Goal: Information Seeking & Learning: Learn about a topic

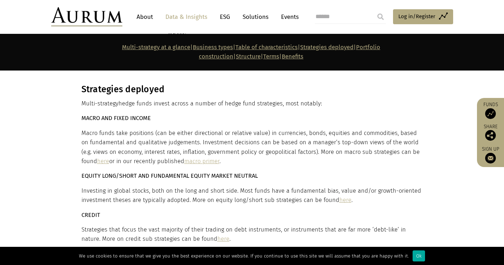
scroll to position [1979, 0]
click at [184, 157] on link "macro primer" at bounding box center [201, 160] width 35 height 7
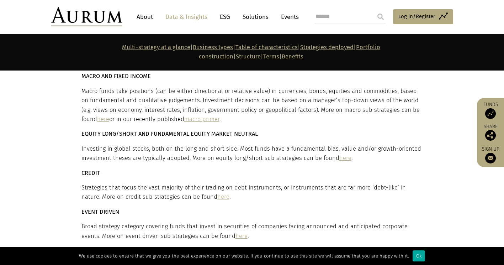
scroll to position [2025, 0]
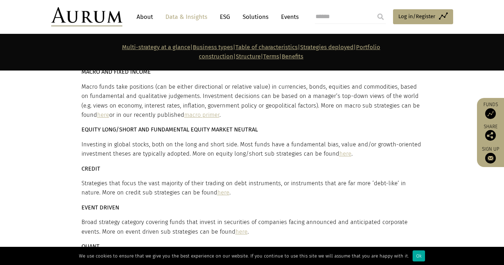
click at [236, 228] on link "here" at bounding box center [242, 231] width 12 height 7
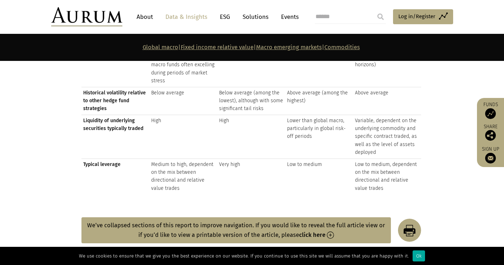
scroll to position [1009, 0]
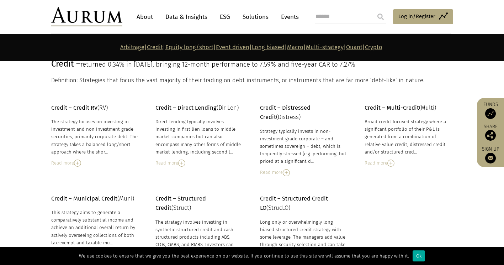
scroll to position [532, 0]
click at [185, 162] on img at bounding box center [181, 162] width 7 height 7
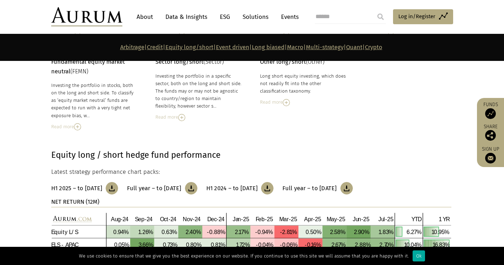
scroll to position [1212, 0]
